Goal: Transaction & Acquisition: Purchase product/service

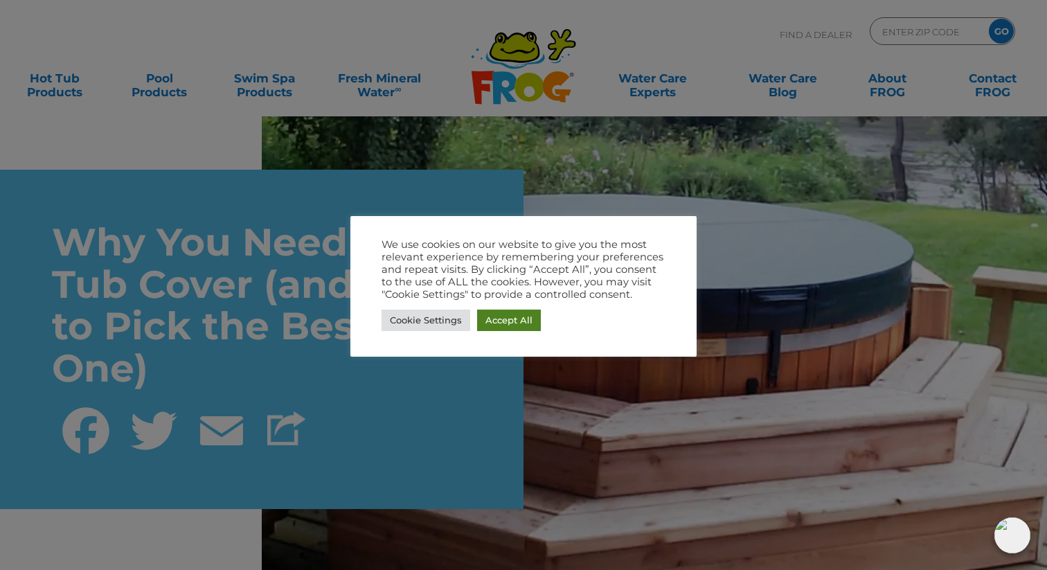
click at [511, 320] on link "Accept All" at bounding box center [509, 319] width 64 height 21
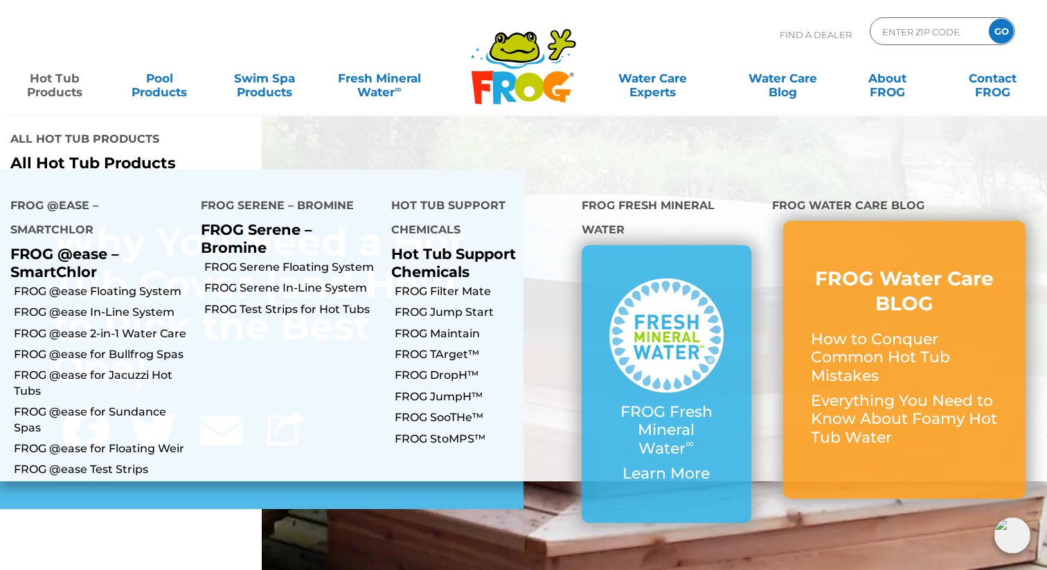
click at [55, 83] on link "Hot Tub Products" at bounding box center [55, 78] width 82 height 28
